Goal: Task Accomplishment & Management: Manage account settings

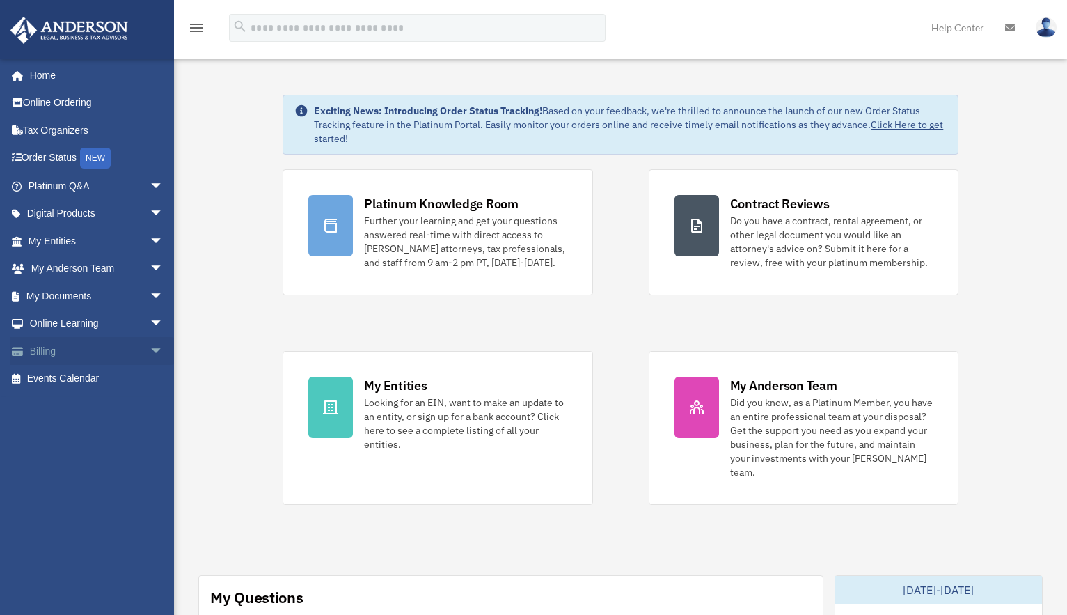
click at [43, 347] on link "Billing arrow_drop_down" at bounding box center [97, 351] width 175 height 28
click at [42, 348] on link "Billing arrow_drop_down" at bounding box center [97, 351] width 175 height 28
click at [150, 352] on span "arrow_drop_down" at bounding box center [164, 351] width 28 height 29
click at [83, 404] on link "Past Invoices" at bounding box center [101, 407] width 165 height 28
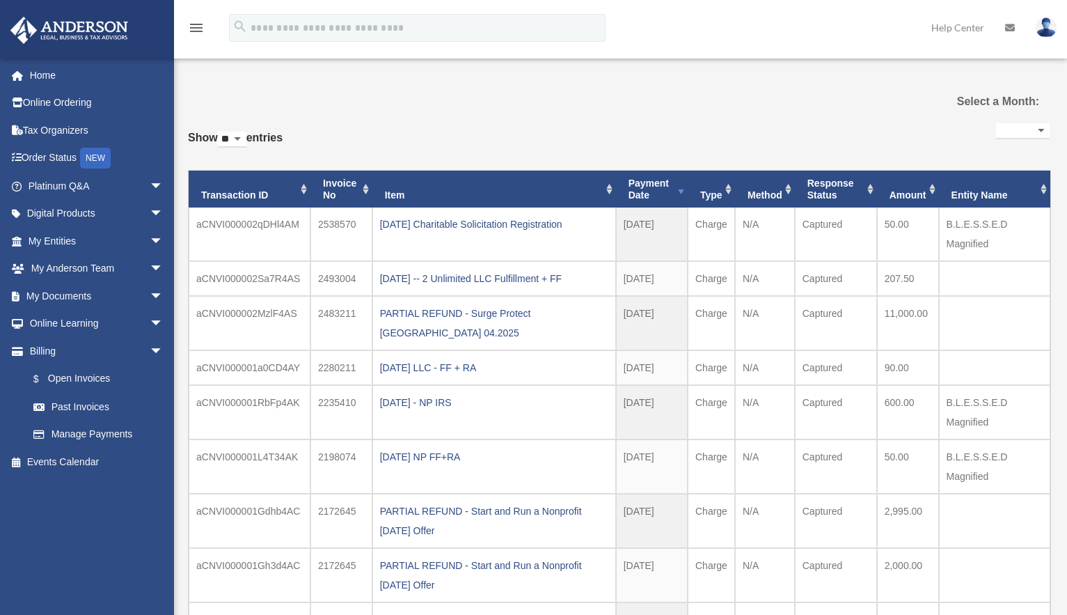
select select
